Goal: Task Accomplishment & Management: Use online tool/utility

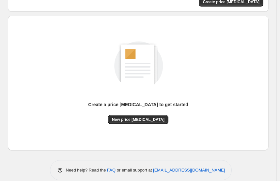
scroll to position [64, 0]
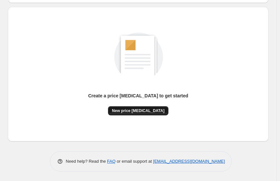
click at [141, 112] on span "New price [MEDICAL_DATA]" at bounding box center [138, 110] width 53 height 5
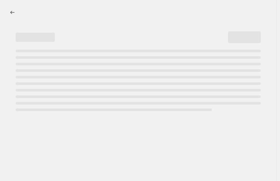
select select "percentage"
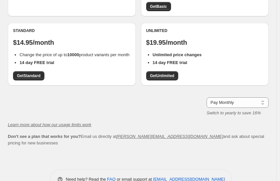
scroll to position [131, 0]
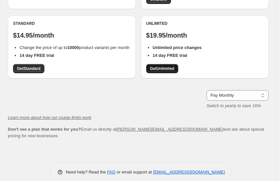
click at [170, 72] on link "Get Unlimited" at bounding box center [162, 68] width 32 height 9
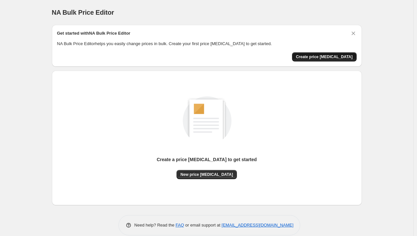
click at [322, 55] on span "Create price [MEDICAL_DATA]" at bounding box center [324, 56] width 57 height 5
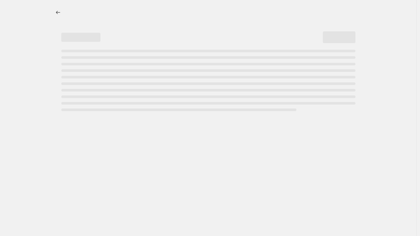
select select "percentage"
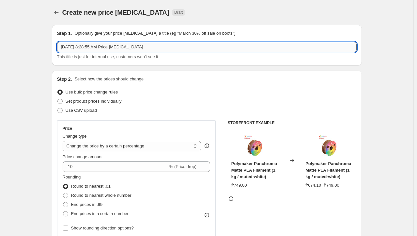
click at [146, 48] on input "[DATE] 8:28:55 AM Price [MEDICAL_DATA]" at bounding box center [207, 47] width 300 height 10
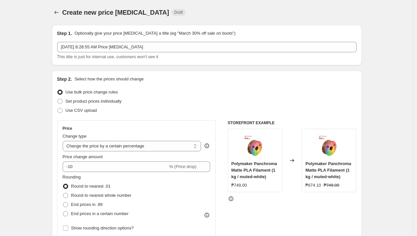
click at [116, 65] on div "Step 1. Optionally give your price [MEDICAL_DATA] a title (eg "March 30% off sa…" at bounding box center [207, 45] width 310 height 40
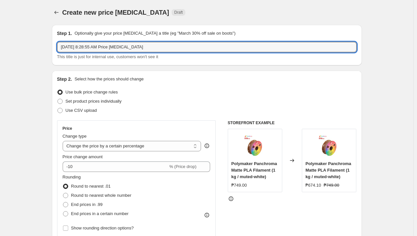
drag, startPoint x: 184, startPoint y: 51, endPoint x: 29, endPoint y: 37, distance: 156.0
type input "March"
type input "August Promo"
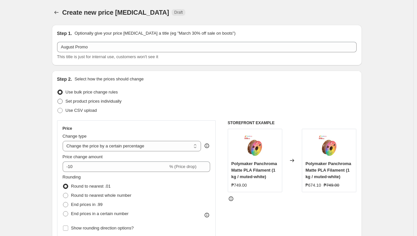
click at [84, 105] on label "Set product prices individually" at bounding box center [89, 101] width 65 height 9
click at [58, 99] on input "Set product prices individually" at bounding box center [57, 99] width 0 height 0
radio input "true"
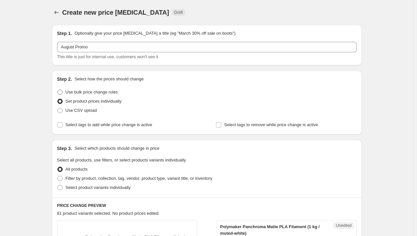
click at [62, 92] on span at bounding box center [59, 91] width 5 height 5
click at [58, 90] on input "Use bulk price change rules" at bounding box center [57, 89] width 0 height 0
radio input "true"
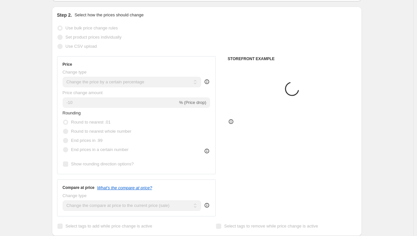
scroll to position [65, 0]
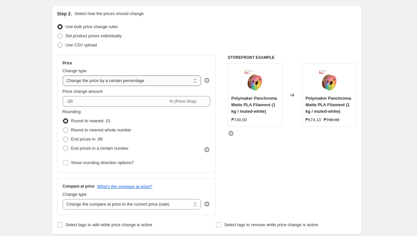
click at [177, 79] on select "Change the price to a certain amount Change the price by a certain amount Chang…" at bounding box center [132, 80] width 139 height 10
select select "by"
click at [64, 75] on select "Change the price to a certain amount Change the price by a certain amount Chang…" at bounding box center [132, 80] width 139 height 10
type input "-10.00"
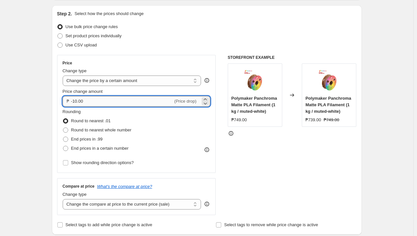
drag, startPoint x: 122, startPoint y: 101, endPoint x: 73, endPoint y: 103, distance: 49.0
click at [73, 103] on input "-10.00" at bounding box center [122, 101] width 102 height 10
type input "-700.00"
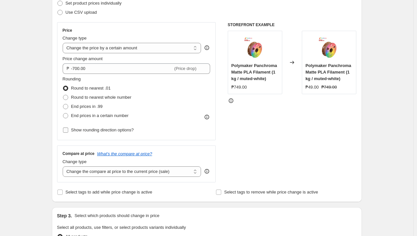
click at [67, 130] on input "Show rounding direction options?" at bounding box center [65, 129] width 5 height 5
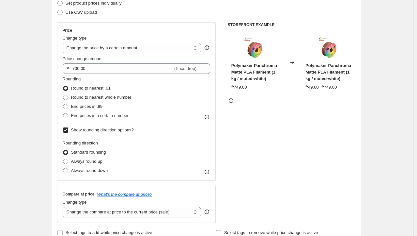
click at [67, 130] on input "Show rounding direction options?" at bounding box center [65, 129] width 5 height 5
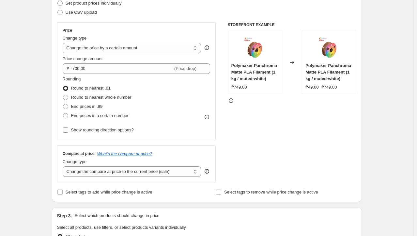
click at [67, 130] on input "Show rounding direction options?" at bounding box center [65, 129] width 5 height 5
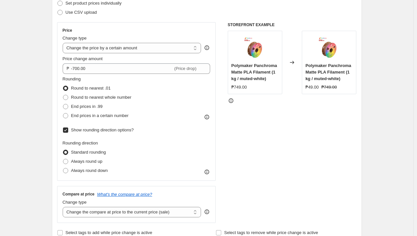
click at [67, 130] on input "Show rounding direction options?" at bounding box center [65, 129] width 5 height 5
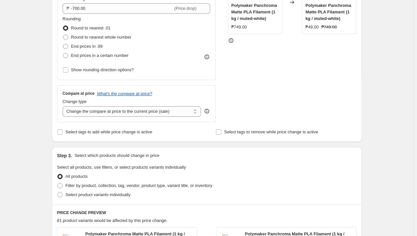
scroll to position [163, 0]
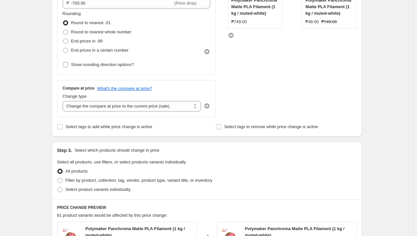
click at [68, 64] on input "Show rounding direction options?" at bounding box center [65, 64] width 5 height 5
checkbox input "true"
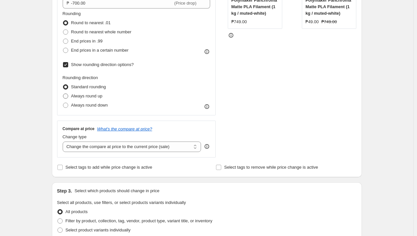
click at [67, 95] on span at bounding box center [65, 95] width 5 height 5
click at [63, 94] on input "Always round up" at bounding box center [63, 93] width 0 height 0
radio input "true"
click at [67, 95] on span at bounding box center [65, 95] width 5 height 5
click at [63, 94] on input "Always round up" at bounding box center [63, 93] width 0 height 0
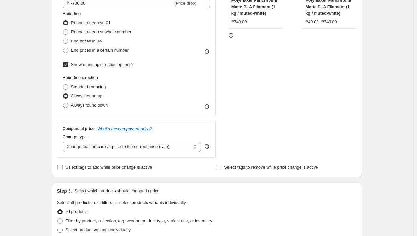
click at [67, 101] on label "Always round down" at bounding box center [85, 104] width 45 height 9
click at [63, 102] on input "Always round down" at bounding box center [63, 102] width 0 height 0
radio input "true"
click at [67, 101] on label "Always round down" at bounding box center [85, 104] width 45 height 9
click at [63, 102] on input "Always round down" at bounding box center [63, 102] width 0 height 0
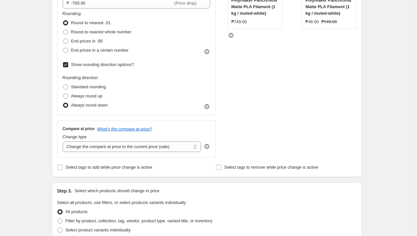
click at [67, 63] on input "Show rounding direction options?" at bounding box center [65, 64] width 5 height 5
checkbox input "false"
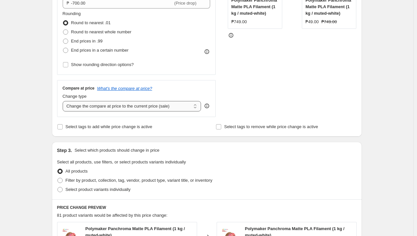
click at [89, 108] on select "Change the compare at price to the current price (sale) Change the compare at p…" at bounding box center [132, 106] width 139 height 10
click at [38, 115] on div "Create new price change job. This page is ready Create new price change job Dra…" at bounding box center [206, 168] width 413 height 663
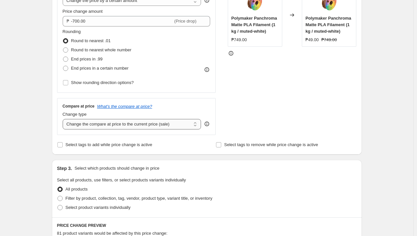
scroll to position [131, 0]
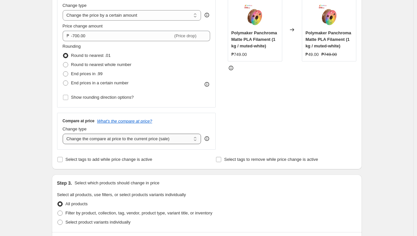
click at [130, 133] on select "Change the compare at price to the current price (sale) Change the compare at p…" at bounding box center [132, 138] width 139 height 10
click at [177, 141] on select "Change the compare at price to the current price (sale) Change the compare at p…" at bounding box center [132, 138] width 139 height 10
click at [64, 133] on select "Change the compare at price to the current price (sale) Change the compare at p…" at bounding box center [132, 138] width 139 height 10
click at [153, 137] on select "Change the compare at price to the current price (sale) Change the compare at p…" at bounding box center [132, 138] width 139 height 10
click at [64, 133] on select "Change the compare at price to the current price (sale) Change the compare at p…" at bounding box center [132, 138] width 139 height 10
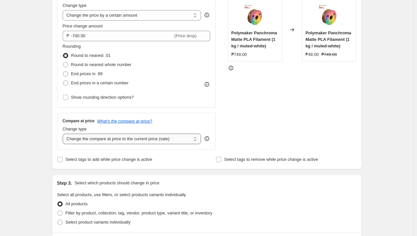
drag, startPoint x: 153, startPoint y: 139, endPoint x: 150, endPoint y: 143, distance: 5.0
click at [152, 139] on select "Change the compare at price to the current price (sale) Change the compare at p…" at bounding box center [132, 138] width 139 height 10
click at [64, 133] on select "Change the compare at price to the current price (sale) Change the compare at p…" at bounding box center [132, 138] width 139 height 10
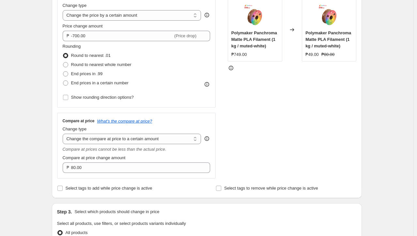
click at [151, 142] on select "Change the compare at price to the current price (sale) Change the compare at p…" at bounding box center [132, 138] width 139 height 10
select select "by"
click at [64, 133] on select "Change the compare at price to the current price (sale) Change the compare at p…" at bounding box center [132, 138] width 139 height 10
type input "-10.00"
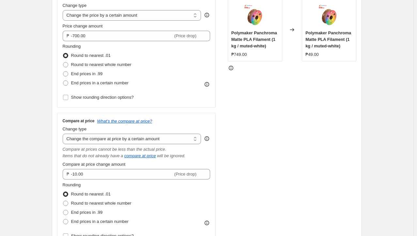
drag, startPoint x: 152, startPoint y: 140, endPoint x: 151, endPoint y: 144, distance: 3.6
click at [152, 140] on select "Change the compare at price to the current price (sale) Change the compare at p…" at bounding box center [132, 138] width 139 height 10
select select "percentage"
click at [64, 133] on select "Change the compare at price to the current price (sale) Change the compare at p…" at bounding box center [132, 138] width 139 height 10
type input "-15"
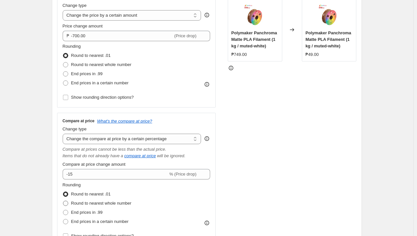
click at [68, 201] on span at bounding box center [65, 202] width 5 height 5
click at [63, 201] on input "Round to nearest whole number" at bounding box center [63, 200] width 0 height 0
radio input "true"
click at [72, 199] on label "Round to nearest whole number" at bounding box center [97, 202] width 69 height 9
click at [63, 200] on input "Round to nearest whole number" at bounding box center [63, 200] width 0 height 0
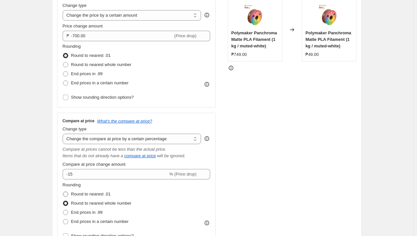
click at [67, 191] on span at bounding box center [66, 194] width 6 height 6
click at [63, 191] on input "Round to nearest .01" at bounding box center [63, 191] width 0 height 0
radio input "true"
click at [109, 144] on div "Compare at price What's the compare at price? Change type Change the compare at…" at bounding box center [137, 179] width 148 height 122
click at [115, 136] on select "Change the compare at price to the current price (sale) Change the compare at p…" at bounding box center [132, 138] width 139 height 10
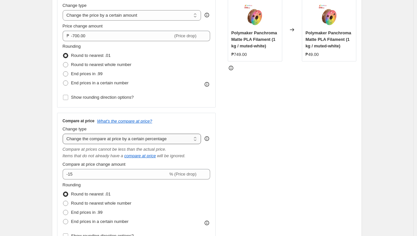
select select "bp"
click at [64, 133] on select "Change the compare at price to the current price (sale) Change the compare at p…" at bounding box center [132, 138] width 139 height 10
type input "12.00"
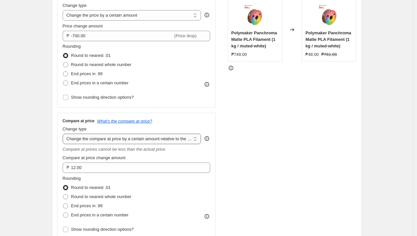
click at [135, 137] on select "Change the compare at price to the current price (sale) Change the compare at p…" at bounding box center [132, 138] width 139 height 10
click at [64, 133] on select "Change the compare at price to the current price (sale) Change the compare at p…" at bounding box center [132, 138] width 139 height 10
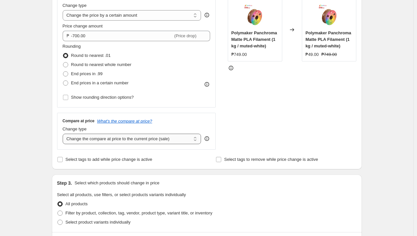
click at [153, 143] on select "Change the compare at price to the current price (sale) Change the compare at p…" at bounding box center [132, 138] width 139 height 10
click at [64, 133] on select "Change the compare at price to the current price (sale) Change the compare at p…" at bounding box center [132, 138] width 139 height 10
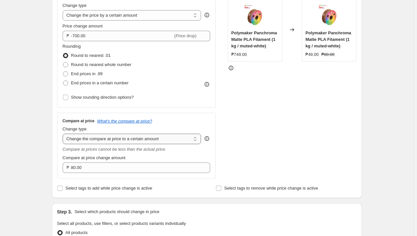
click at [158, 138] on select "Change the compare at price to the current price (sale) Change the compare at p…" at bounding box center [132, 138] width 139 height 10
click at [276, 135] on div "STOREFRONT EXAMPLE Polymaker Panchroma Matte PLA Filament (1 kg / muted-white) …" at bounding box center [292, 84] width 129 height 189
click at [170, 140] on select "Change the compare at price to the current price (sale) Change the compare at p…" at bounding box center [132, 138] width 139 height 10
select select "percentage"
click at [64, 133] on select "Change the compare at price to the current price (sale) Change the compare at p…" at bounding box center [132, 138] width 139 height 10
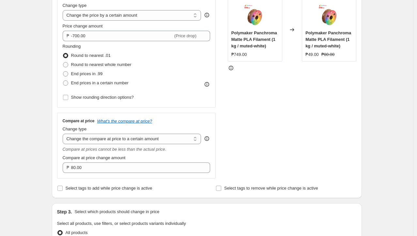
type input "-15"
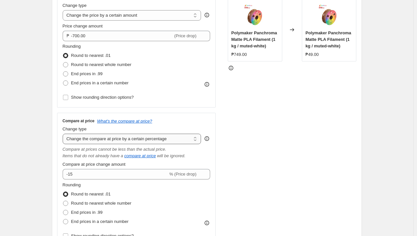
click at [164, 139] on select "Change the compare at price to the current price (sale) Change the compare at p…" at bounding box center [132, 138] width 139 height 10
click at [64, 133] on select "Change the compare at price to the current price (sale) Change the compare at p…" at bounding box center [132, 138] width 139 height 10
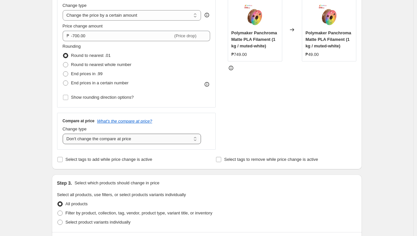
click at [161, 137] on select "Change the compare at price to the current price (sale) Change the compare at p…" at bounding box center [132, 138] width 139 height 10
click at [64, 133] on select "Change the compare at price to the current price (sale) Change the compare at p…" at bounding box center [132, 138] width 139 height 10
click at [146, 139] on select "Change the compare at price to the current price (sale) Change the compare at p…" at bounding box center [132, 138] width 139 height 10
click at [64, 133] on select "Change the compare at price to the current price (sale) Change the compare at p…" at bounding box center [132, 138] width 139 height 10
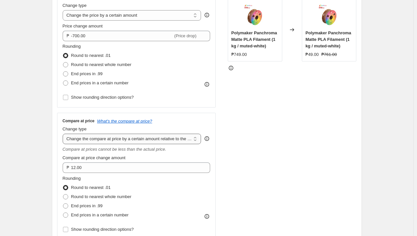
click at [144, 133] on select "Change the compare at price to the current price (sale) Change the compare at p…" at bounding box center [132, 138] width 139 height 10
select select "ep"
click at [64, 133] on select "Change the compare at price to the current price (sale) Change the compare at p…" at bounding box center [132, 138] width 139 height 10
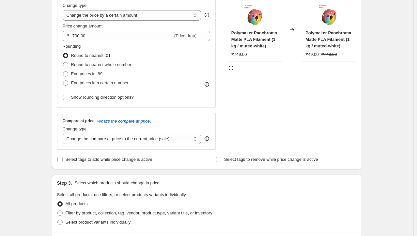
click at [274, 147] on div "STOREFRONT EXAMPLE Polymaker Panchroma Matte PLA Filament (1 kg / muted-white) …" at bounding box center [292, 70] width 129 height 160
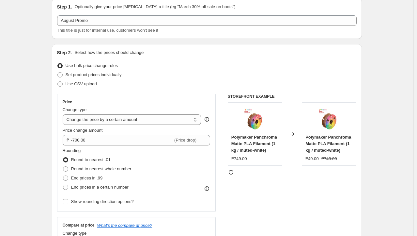
scroll to position [65, 0]
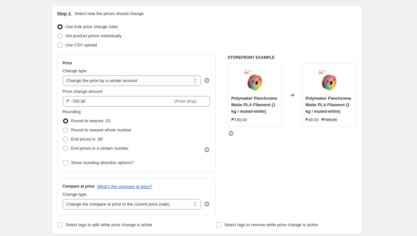
click at [276, 78] on div "Polymaker Panchroma Matte PLA Filament (1 kg / muted-white) ₱749.00" at bounding box center [255, 94] width 54 height 63
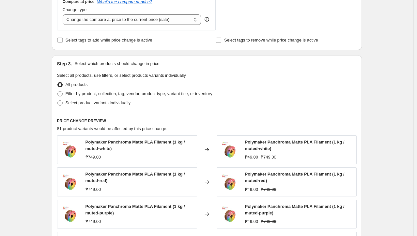
scroll to position [261, 0]
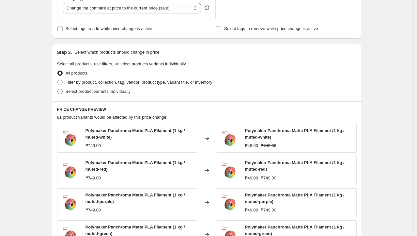
click at [62, 91] on span at bounding box center [59, 91] width 5 height 5
click at [58, 89] on input "Select product variants individually" at bounding box center [57, 89] width 0 height 0
radio input "true"
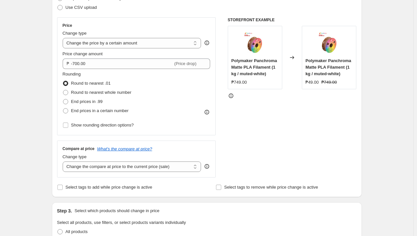
scroll to position [65, 0]
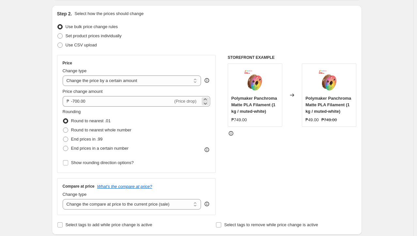
click at [188, 98] on div "(Price drop)" at bounding box center [185, 101] width 22 height 7
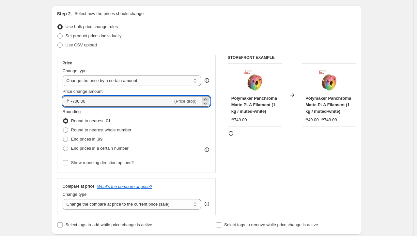
click at [208, 99] on icon at bounding box center [205, 99] width 7 height 7
type input "-699.98"
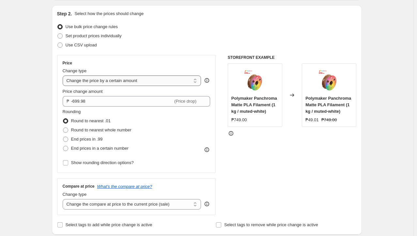
click at [162, 81] on select "Change the price to a certain amount Change the price by a certain amount Chang…" at bounding box center [132, 80] width 139 height 10
click at [64, 75] on select "Change the price to a certain amount Change the price by a certain amount Chang…" at bounding box center [132, 80] width 139 height 10
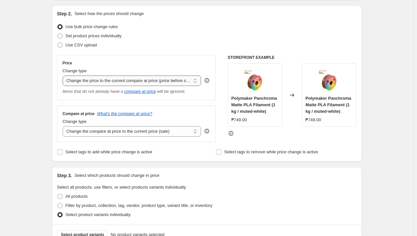
click at [158, 83] on select "Change the price to a certain amount Change the price by a certain amount Chang…" at bounding box center [132, 80] width 139 height 10
click at [64, 75] on select "Change the price to a certain amount Change the price by a certain amount Chang…" at bounding box center [132, 80] width 139 height 10
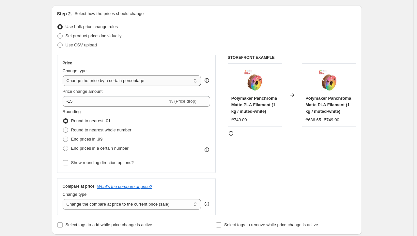
click at [149, 82] on select "Change the price to a certain amount Change the price by a certain amount Chang…" at bounding box center [132, 80] width 139 height 10
select select "to"
click at [64, 75] on select "Change the price to a certain amount Change the price by a certain amount Chang…" at bounding box center [132, 80] width 139 height 10
type input "80.00"
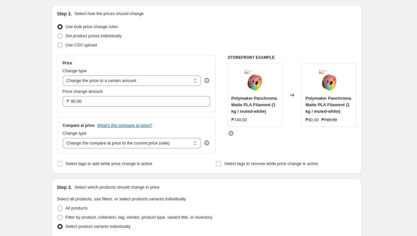
drag, startPoint x: 105, startPoint y: 83, endPoint x: 103, endPoint y: 86, distance: 4.3
click at [105, 83] on select "Change the price to a certain amount Change the price by a certain amount Chang…" at bounding box center [132, 80] width 139 height 10
select select "by"
click at [64, 75] on select "Change the price to a certain amount Change the price by a certain amount Chang…" at bounding box center [132, 80] width 139 height 10
type input "-10.00"
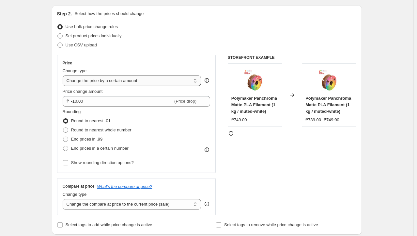
click at [110, 83] on select "Change the price to a certain amount Change the price by a certain amount Chang…" at bounding box center [132, 80] width 139 height 10
select select "to"
click at [64, 75] on select "Change the price to a certain amount Change the price by a certain amount Chang…" at bounding box center [132, 80] width 139 height 10
type input "80.00"
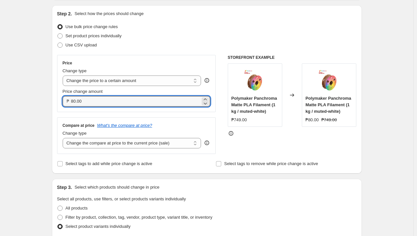
drag, startPoint x: 89, startPoint y: 100, endPoint x: 64, endPoint y: 101, distance: 24.5
click at [64, 101] on div "₱ 80.00" at bounding box center [137, 101] width 148 height 10
click at [36, 105] on div "Create new price change job. This page is ready Create new price change job Dra…" at bounding box center [206, 158] width 413 height 447
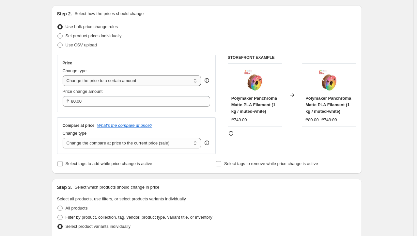
click at [101, 81] on select "Change the price to a certain amount Change the price by a certain amount Chang…" at bounding box center [132, 80] width 139 height 10
select select "percentage"
click at [64, 75] on select "Change the price to a certain amount Change the price by a certain amount Chang…" at bounding box center [132, 80] width 139 height 10
type input "-15"
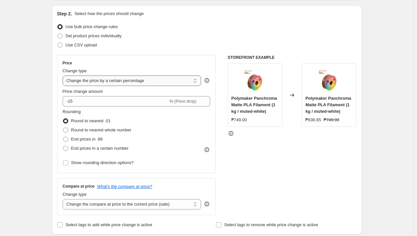
drag, startPoint x: 103, startPoint y: 81, endPoint x: 102, endPoint y: 85, distance: 5.2
click at [103, 81] on select "Change the price to a certain amount Change the price by a certain amount Chang…" at bounding box center [132, 80] width 139 height 10
click at [64, 75] on select "Change the price to a certain amount Change the price by a certain amount Chang…" at bounding box center [132, 80] width 139 height 10
click at [56, 95] on div "Step 2. Select how the prices should change Use bulk price change rules Set pro…" at bounding box center [207, 119] width 310 height 229
click at [117, 79] on select "Change the price to a certain amount Change the price by a certain amount Chang…" at bounding box center [132, 80] width 139 height 10
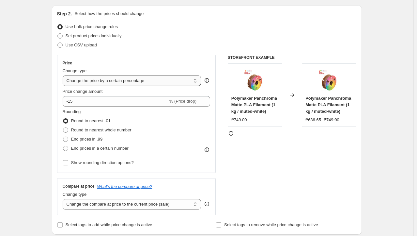
click at [64, 75] on select "Change the price to a certain amount Change the price by a certain amount Chang…" at bounding box center [132, 80] width 139 height 10
click at [58, 103] on div "Price Change type Change the price to a certain amount Change the price by a ce…" at bounding box center [136, 114] width 159 height 118
click at [131, 83] on select "Change the price to a certain amount Change the price by a certain amount Chang…" at bounding box center [132, 80] width 139 height 10
click at [64, 75] on select "Change the price to a certain amount Change the price by a certain amount Chang…" at bounding box center [132, 80] width 139 height 10
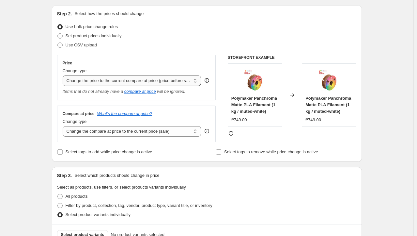
drag, startPoint x: 114, startPoint y: 79, endPoint x: 110, endPoint y: 85, distance: 6.8
click at [114, 79] on select "Change the price to a certain amount Change the price by a certain amount Chang…" at bounding box center [132, 80] width 139 height 10
click at [64, 75] on select "Change the price to a certain amount Change the price by a certain amount Chang…" at bounding box center [132, 80] width 139 height 10
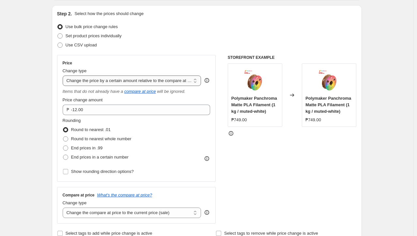
click at [115, 83] on select "Change the price to a certain amount Change the price by a certain amount Chang…" at bounding box center [132, 80] width 139 height 10
click at [64, 75] on select "Change the price to a certain amount Change the price by a certain amount Chang…" at bounding box center [132, 80] width 139 height 10
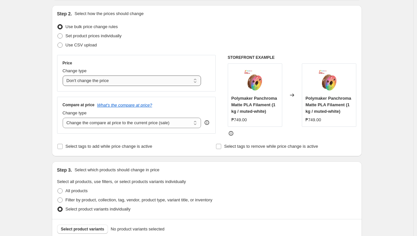
click at [111, 80] on select "Change the price to a certain amount Change the price by a certain amount Chang…" at bounding box center [132, 80] width 139 height 10
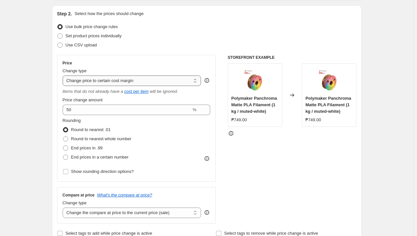
click at [107, 81] on select "Change the price to a certain amount Change the price by a certain amount Chang…" at bounding box center [132, 80] width 139 height 10
select select "by"
click at [64, 75] on select "Change the price to a certain amount Change the price by a certain amount Chang…" at bounding box center [132, 80] width 139 height 10
type input "-10.00"
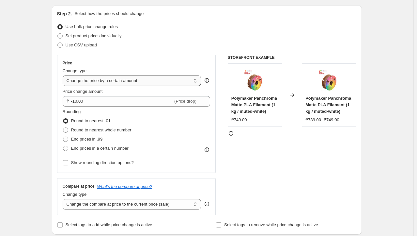
click at [116, 84] on select "Change the price to a certain amount Change the price by a certain amount Chang…" at bounding box center [132, 80] width 139 height 10
select select "to"
click at [64, 75] on select "Change the price to a certain amount Change the price by a certain amount Chang…" at bounding box center [132, 80] width 139 height 10
type input "80.00"
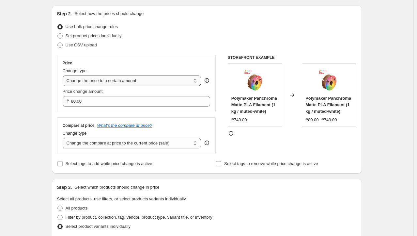
click at [130, 83] on select "Change the price to a certain amount Change the price by a certain amount Chang…" at bounding box center [132, 80] width 139 height 10
select select "by"
click at [64, 75] on select "Change the price to a certain amount Change the price by a certain amount Chang…" at bounding box center [132, 80] width 139 height 10
type input "-10.00"
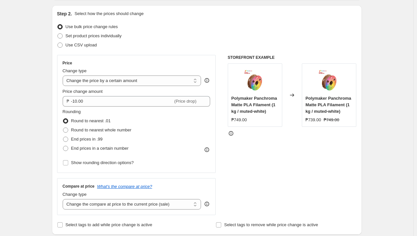
click at [115, 84] on select "Change the price to a certain amount Change the price by a certain amount Chang…" at bounding box center [132, 80] width 139 height 10
select select "to"
click at [64, 75] on select "Change the price to a certain amount Change the price by a certain amount Chang…" at bounding box center [132, 80] width 139 height 10
type input "80.00"
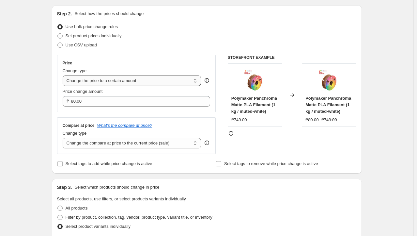
click at [134, 82] on select "Change the price to a certain amount Change the price by a certain amount Chang…" at bounding box center [132, 80] width 139 height 10
click at [64, 75] on select "Change the price to a certain amount Change the price by a certain amount Chang…" at bounding box center [132, 80] width 139 height 10
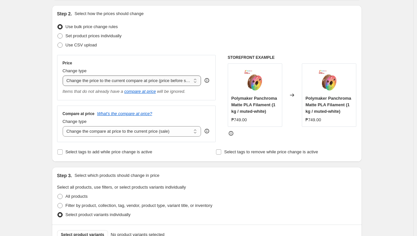
click at [119, 75] on select "Change the price to a certain amount Change the price by a certain amount Chang…" at bounding box center [132, 80] width 139 height 10
click at [116, 80] on select "Change the price to a certain amount Change the price by a certain amount Chang…" at bounding box center [132, 80] width 139 height 10
click at [64, 75] on select "Change the price to a certain amount Change the price by a certain amount Chang…" at bounding box center [132, 80] width 139 height 10
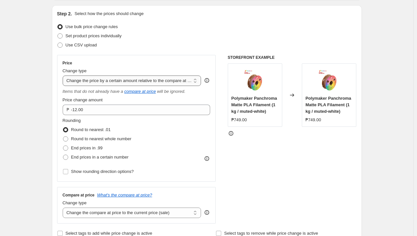
click at [130, 83] on select "Change the price to a certain amount Change the price by a certain amount Chang…" at bounding box center [132, 80] width 139 height 10
select select "margin"
type input "50"
click at [129, 83] on select "Change the price to a certain amount Change the price by a certain amount Chang…" at bounding box center [132, 80] width 139 height 10
select select "by"
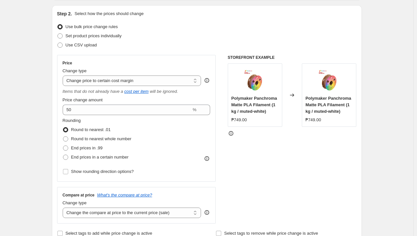
click at [64, 75] on select "Change the price to a certain amount Change the price by a certain amount Chang…" at bounding box center [132, 80] width 139 height 10
type input "-10.00"
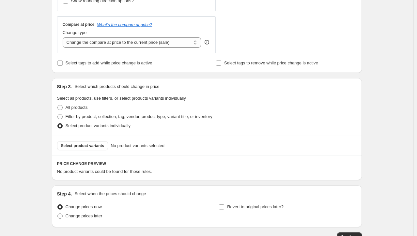
scroll to position [271, 0]
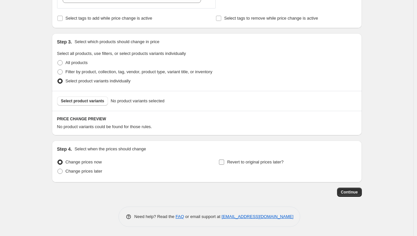
click at [224, 160] on input "Revert to original prices later?" at bounding box center [221, 161] width 5 height 5
checkbox input "true"
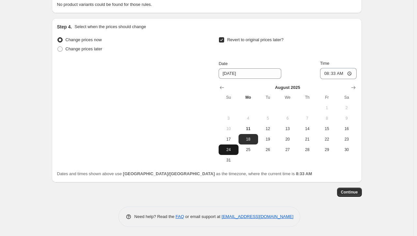
scroll to position [361, 0]
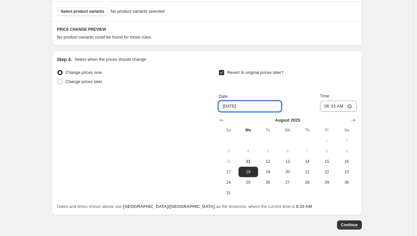
click at [243, 105] on input "8/18/2025" at bounding box center [250, 106] width 63 height 10
click at [63, 82] on span at bounding box center [59, 81] width 5 height 5
click at [58, 79] on input "Change prices later" at bounding box center [57, 79] width 0 height 0
radio input "true"
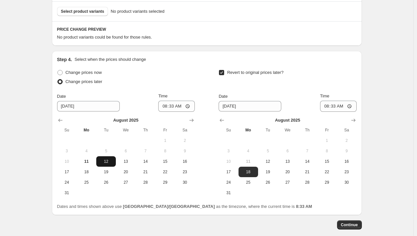
click at [105, 161] on span "12" at bounding box center [106, 161] width 14 height 5
click at [269, 170] on span "19" at bounding box center [268, 171] width 14 height 5
click at [248, 162] on span "11" at bounding box center [248, 161] width 14 height 5
click at [253, 171] on span "18" at bounding box center [248, 171] width 14 height 5
click at [235, 172] on span "17" at bounding box center [228, 171] width 14 height 5
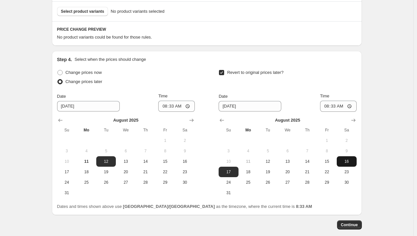
drag, startPoint x: 358, startPoint y: 162, endPoint x: 350, endPoint y: 161, distance: 7.3
click at [356, 162] on button "16" at bounding box center [347, 161] width 20 height 10
type input "8/16/2025"
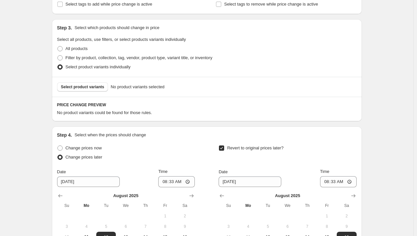
scroll to position [263, 0]
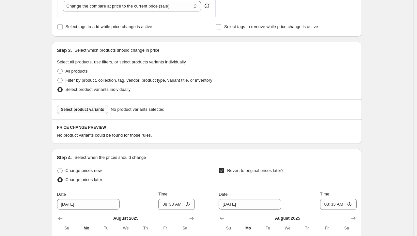
click at [82, 106] on button "Select product variants" at bounding box center [82, 109] width 51 height 9
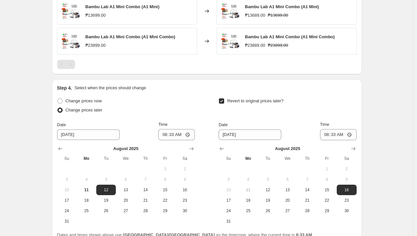
scroll to position [468, 0]
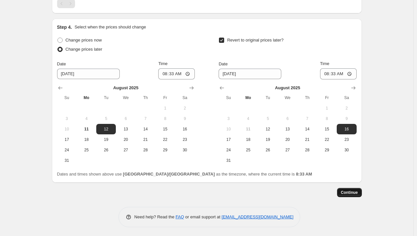
click at [351, 192] on span "Continue" at bounding box center [349, 192] width 17 height 5
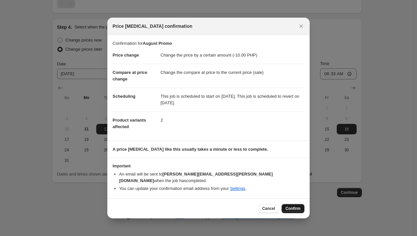
click at [292, 206] on span "Confirm" at bounding box center [292, 208] width 15 height 5
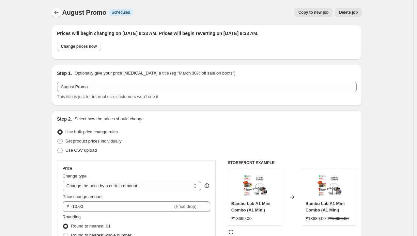
click at [61, 16] on button "Price change jobs" at bounding box center [56, 12] width 9 height 9
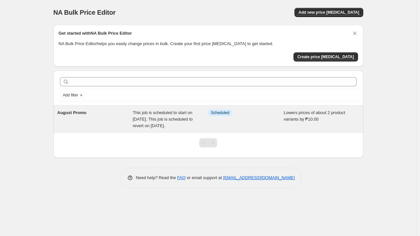
click at [152, 117] on span "This job is scheduled to start on August 12, 2025. This job is scheduled to rev…" at bounding box center [163, 119] width 60 height 18
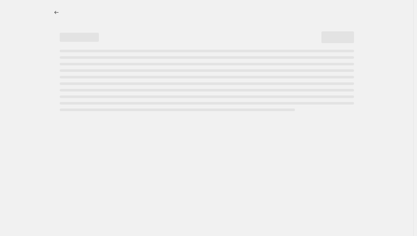
select select "by"
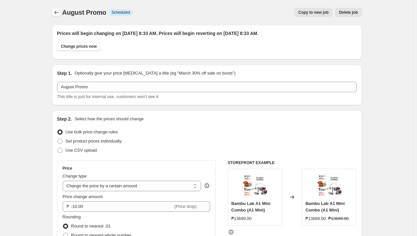
click at [55, 13] on icon "Price change jobs" at bounding box center [56, 12] width 7 height 7
